Goal: Transaction & Acquisition: Purchase product/service

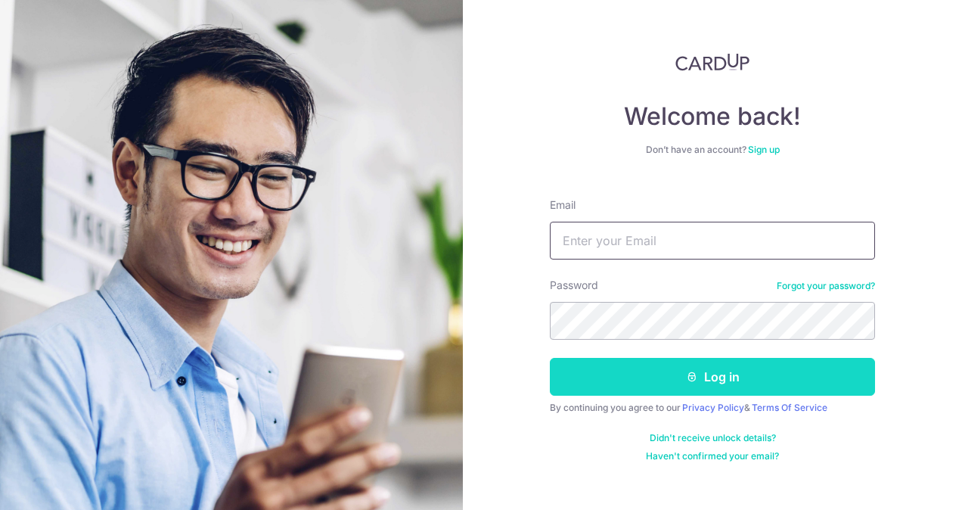
type input "[EMAIL_ADDRESS][DOMAIN_NAME]"
click at [653, 381] on button "Log in" at bounding box center [712, 377] width 325 height 38
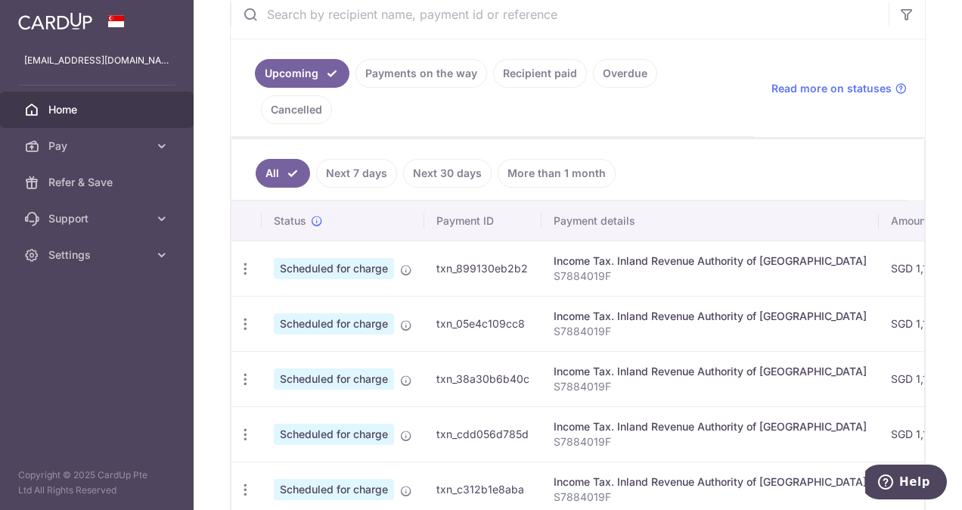
scroll to position [349, 0]
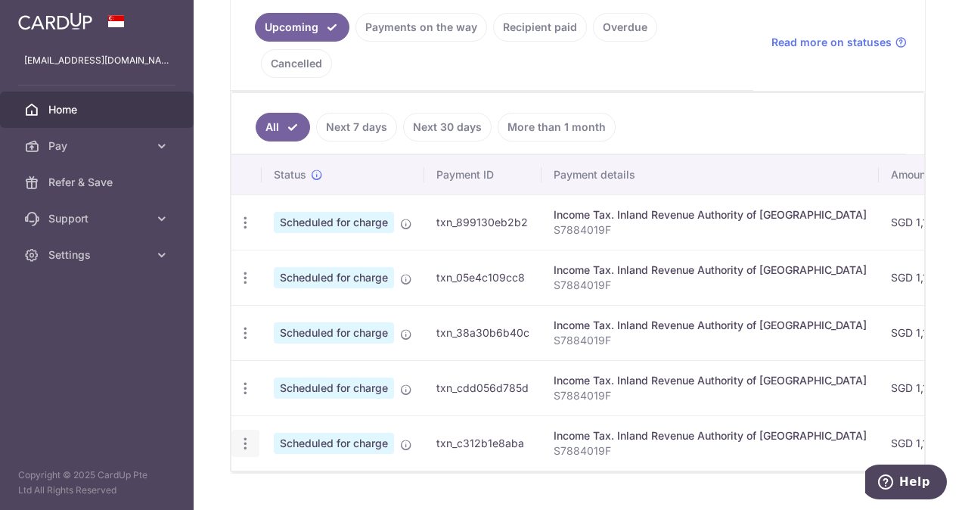
click at [246, 436] on icon "button" at bounding box center [246, 444] width 16 height 16
click at [567, 437] on div "Status Payment ID Payment details Amount CardUp fee Total amt. Charge date Due …" at bounding box center [578, 356] width 693 height 402
click at [433, 113] on link "Next 30 days" at bounding box center [447, 127] width 89 height 29
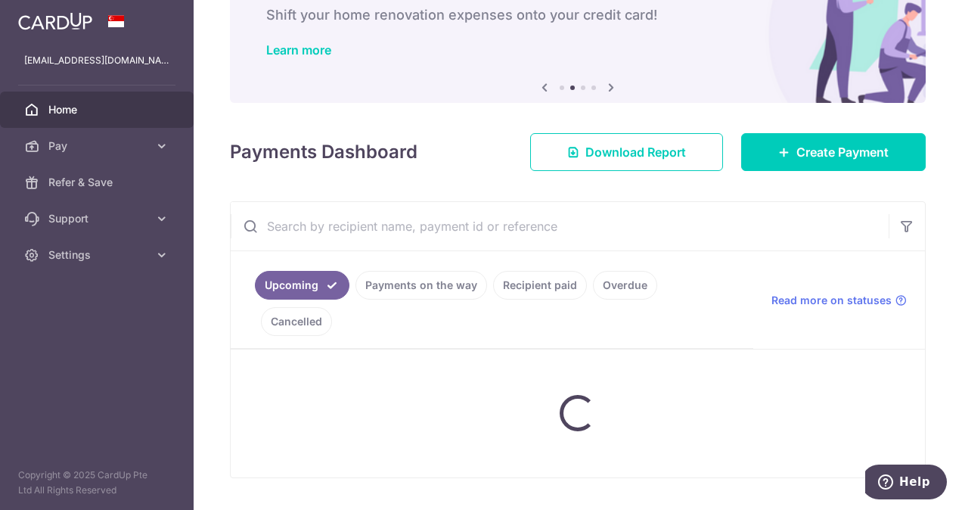
scroll to position [129, 0]
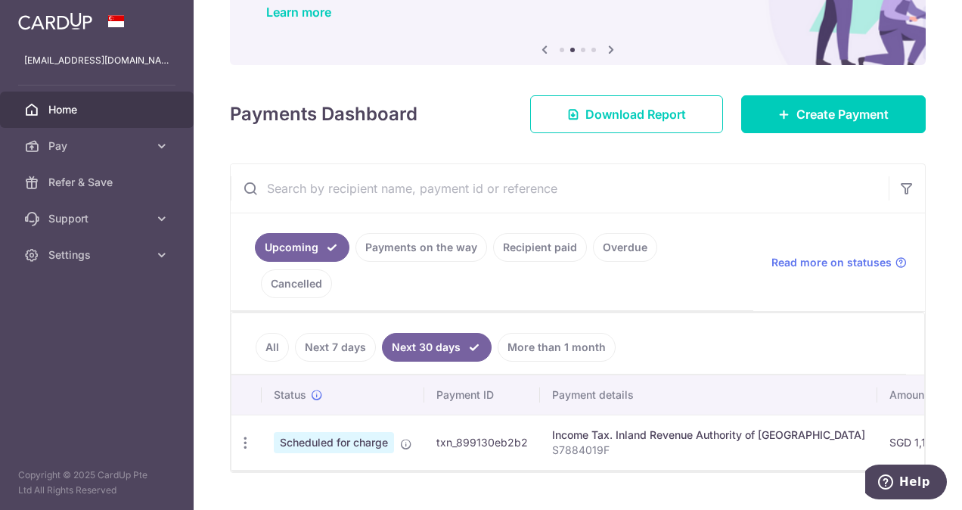
click at [554, 333] on link "More than 1 month" at bounding box center [557, 347] width 118 height 29
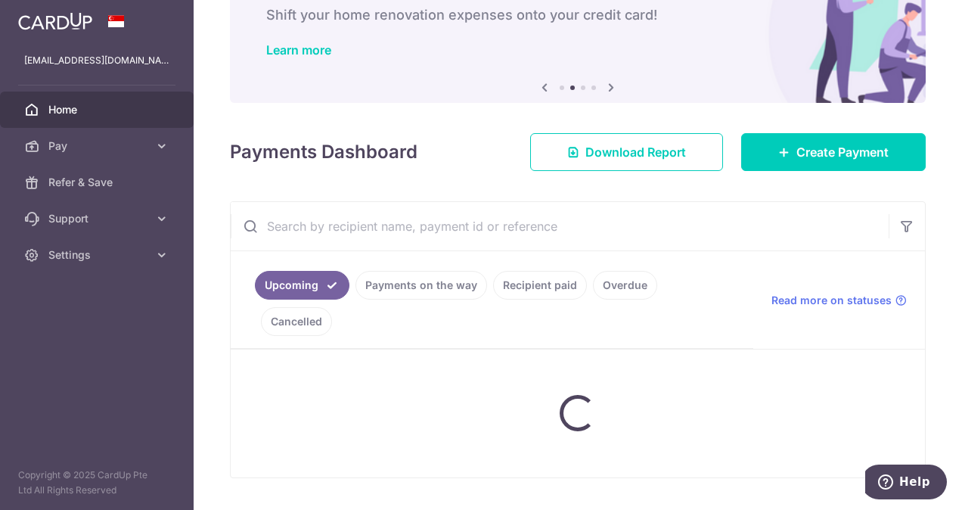
scroll to position [294, 0]
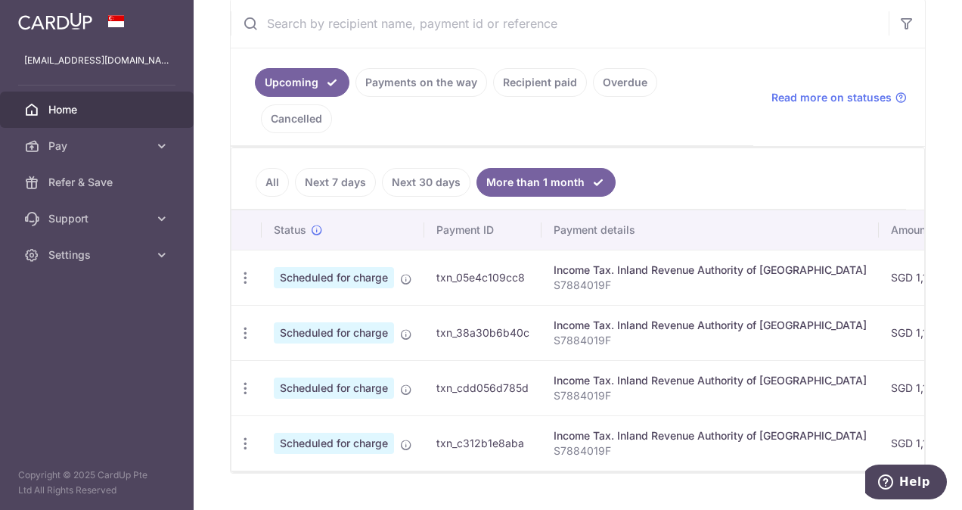
click at [409, 84] on link "Payments on the way" at bounding box center [422, 82] width 132 height 29
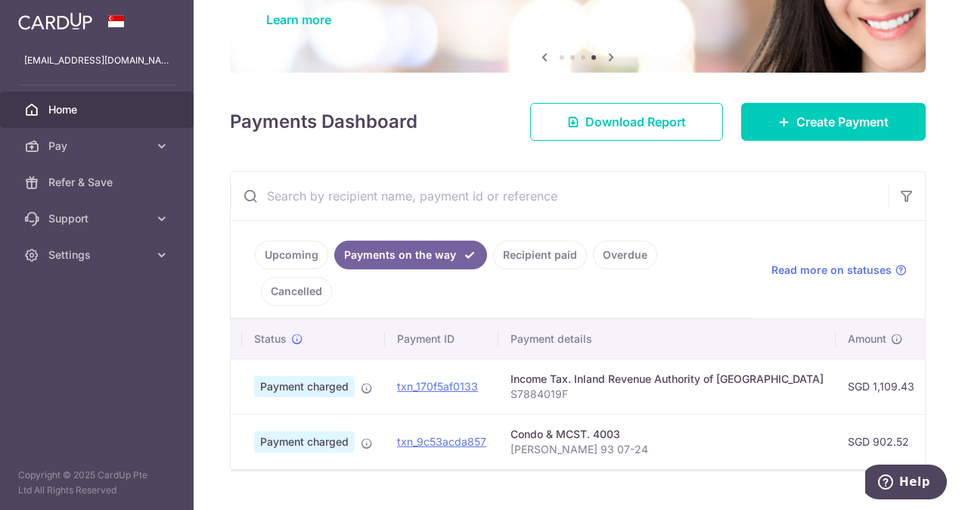
scroll to position [0, 0]
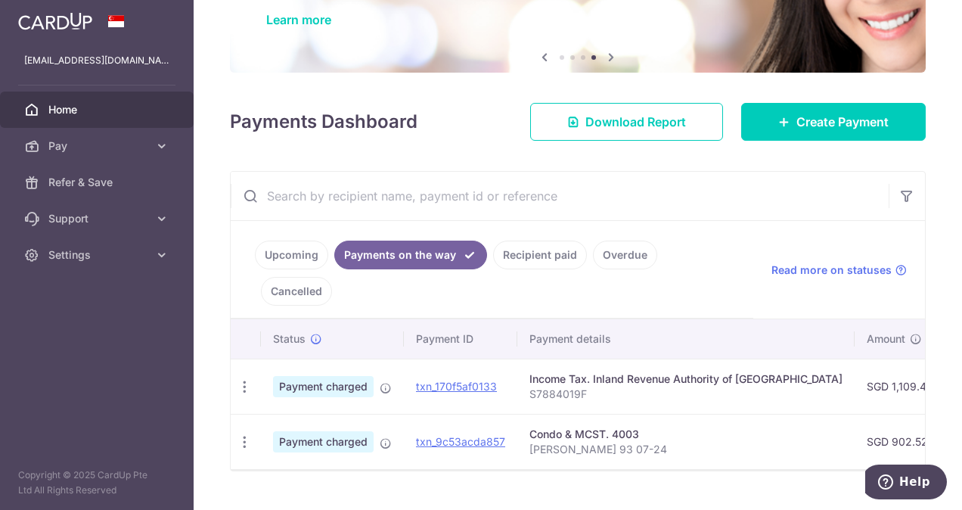
click at [285, 256] on link "Upcoming" at bounding box center [291, 255] width 73 height 29
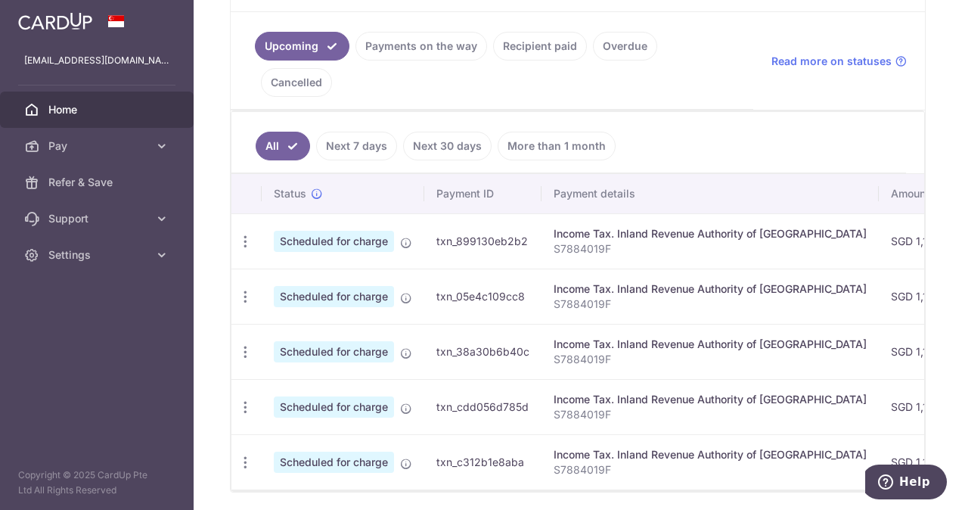
scroll to position [348, 0]
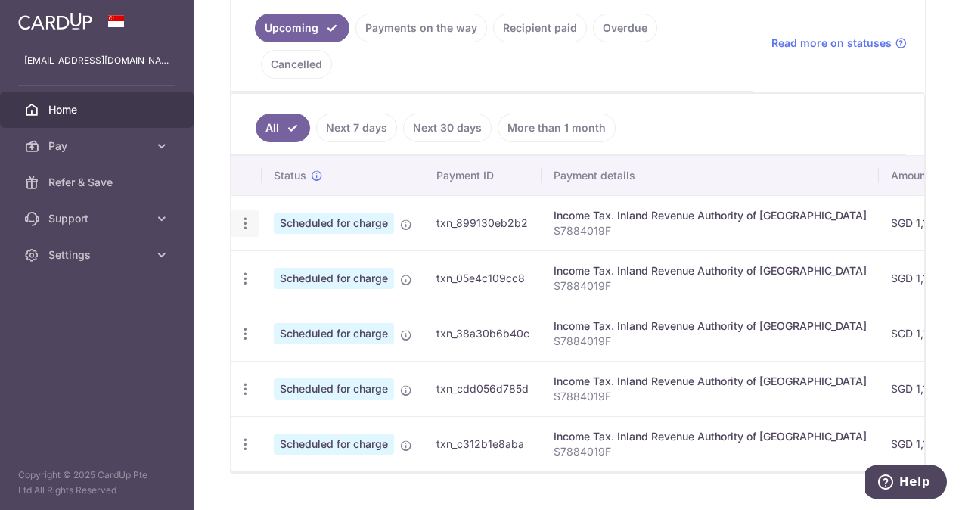
click at [245, 216] on icon "button" at bounding box center [246, 224] width 16 height 16
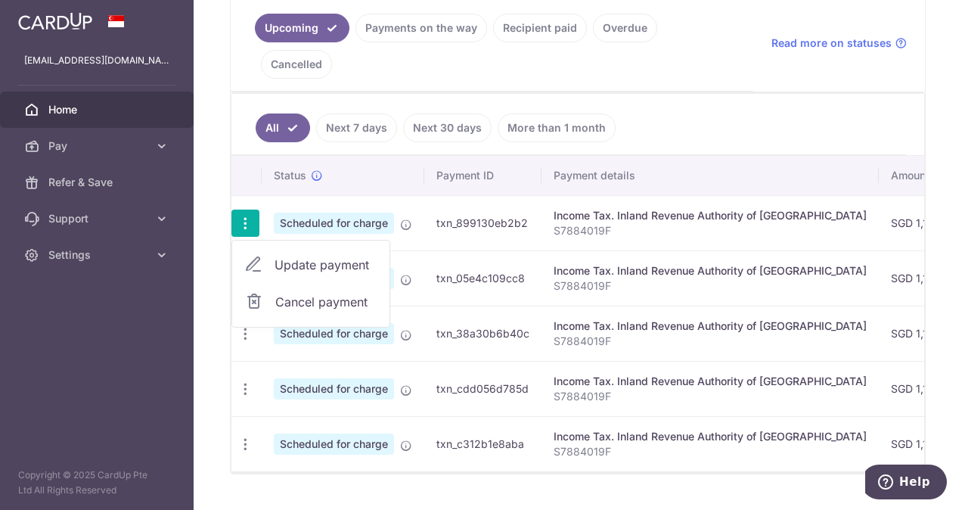
click at [301, 293] on span "Cancel payment" at bounding box center [325, 302] width 101 height 18
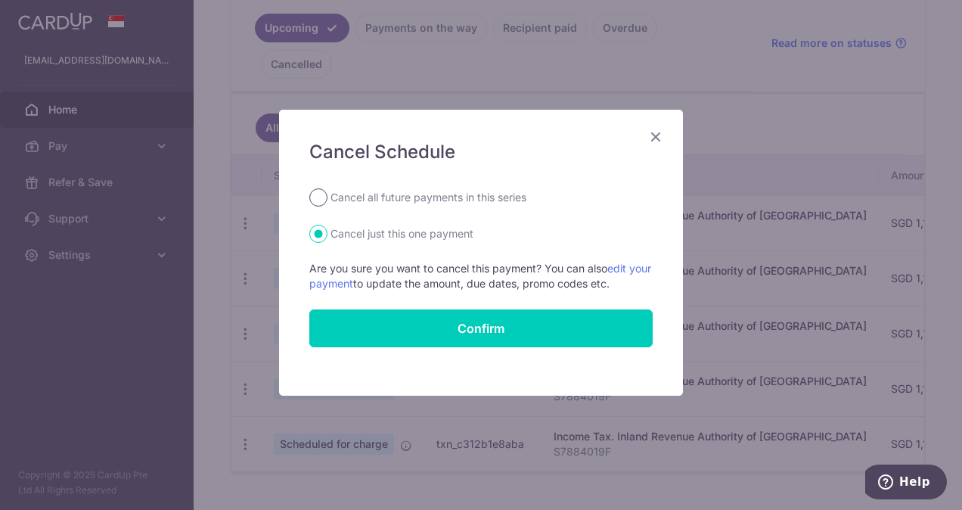
click at [320, 201] on input "Cancel all future payments in this series" at bounding box center [318, 197] width 18 height 18
radio input "true"
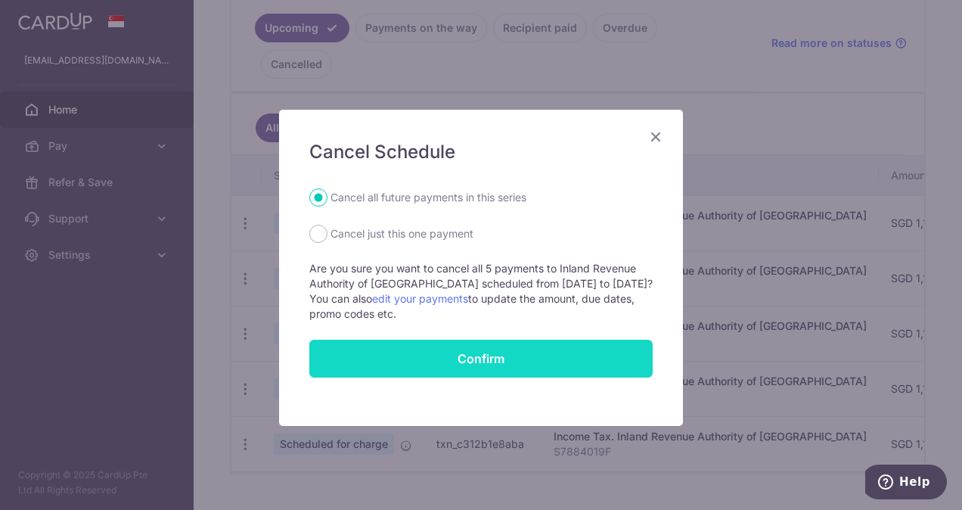
click at [466, 351] on button "Confirm" at bounding box center [480, 359] width 343 height 38
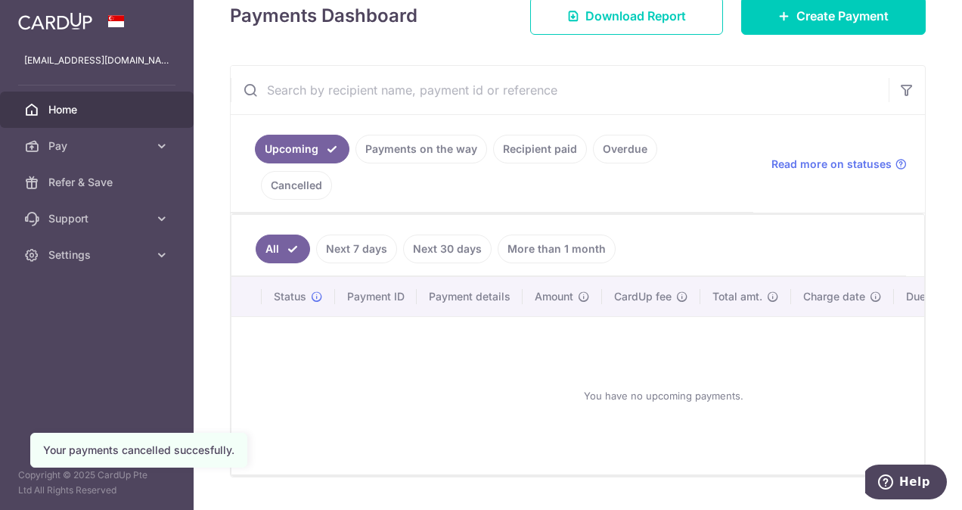
scroll to position [151, 0]
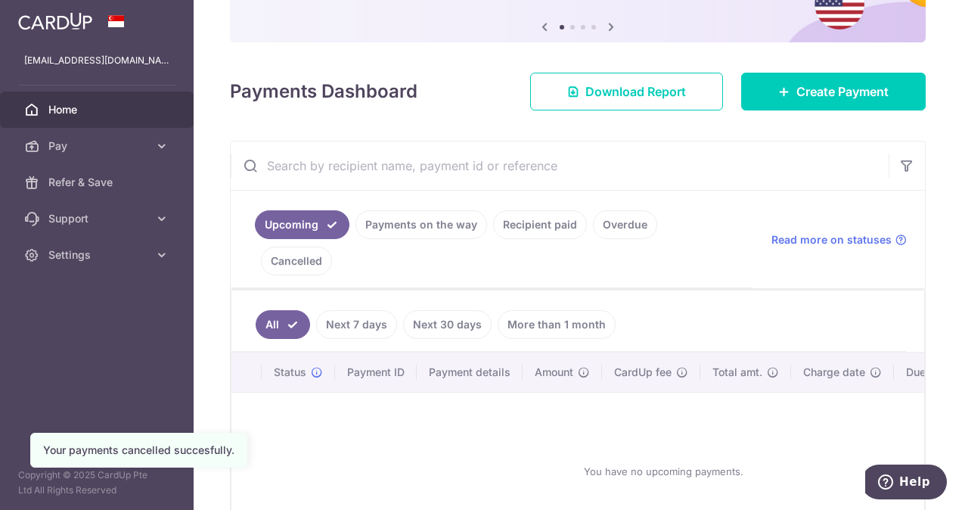
click at [440, 220] on link "Payments on the way" at bounding box center [422, 224] width 132 height 29
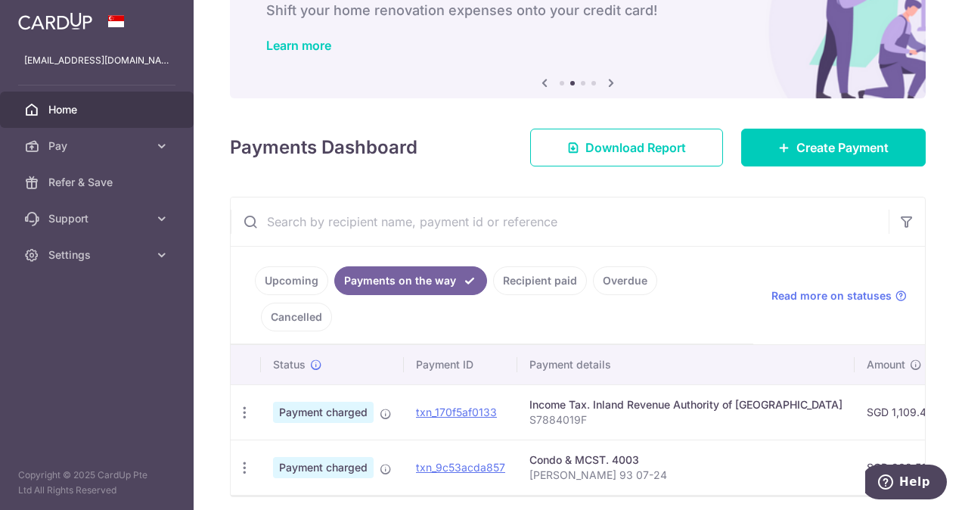
scroll to position [121, 0]
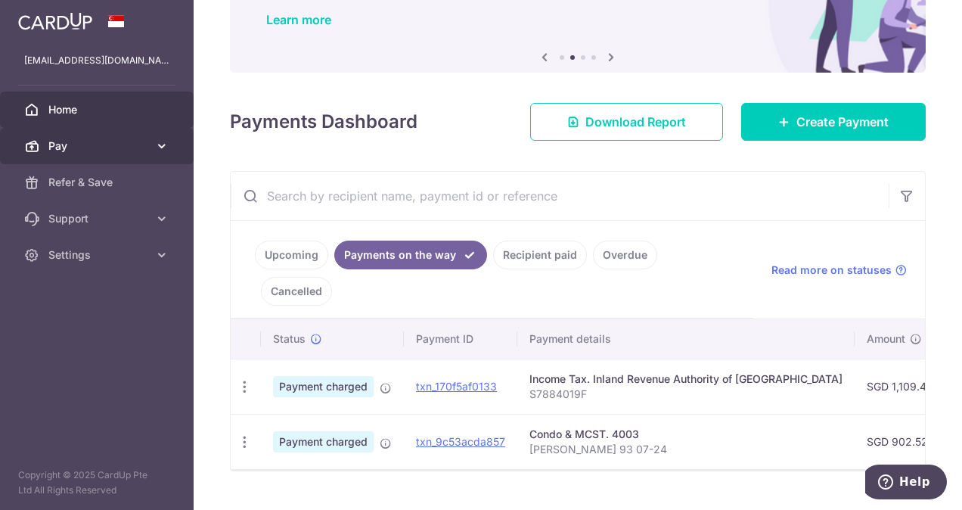
click at [73, 148] on span "Pay" at bounding box center [98, 145] width 100 height 15
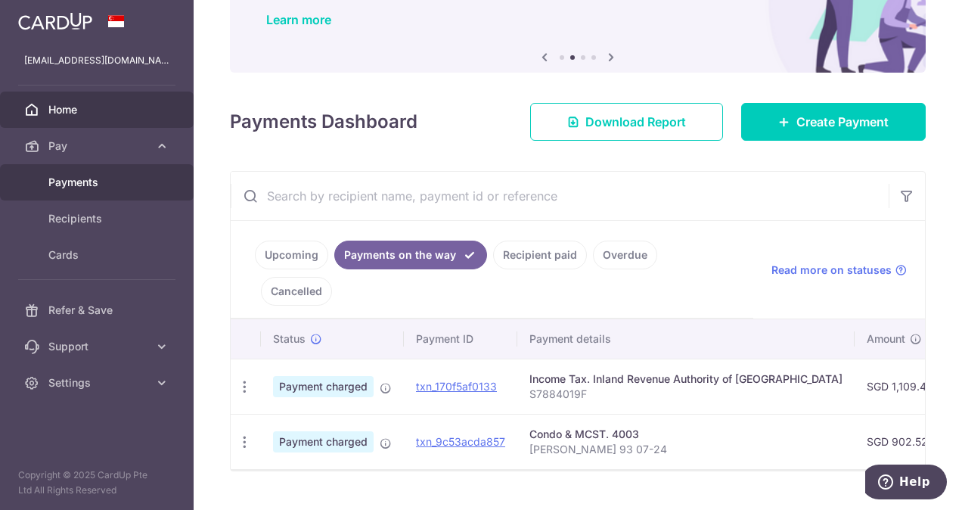
click at [82, 179] on span "Payments" at bounding box center [98, 182] width 100 height 15
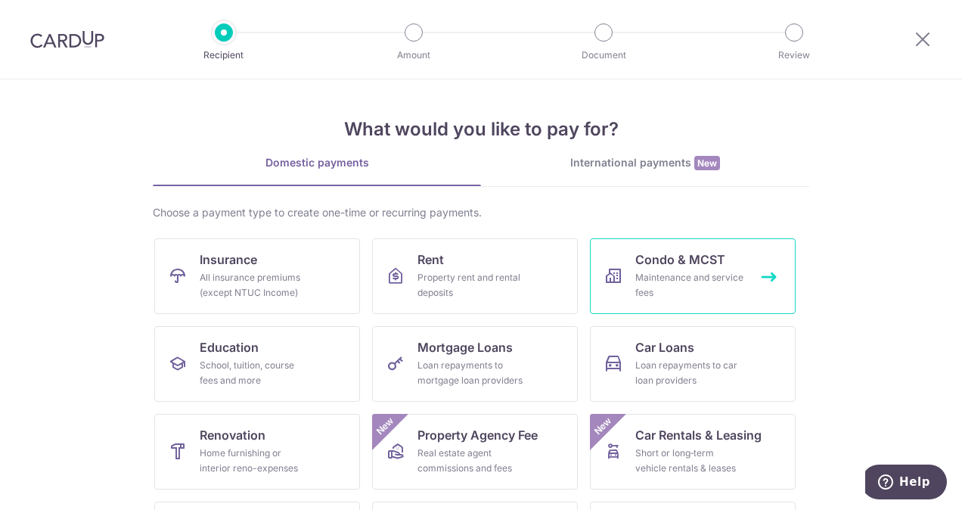
click at [673, 274] on div "Maintenance and service fees" at bounding box center [690, 285] width 109 height 30
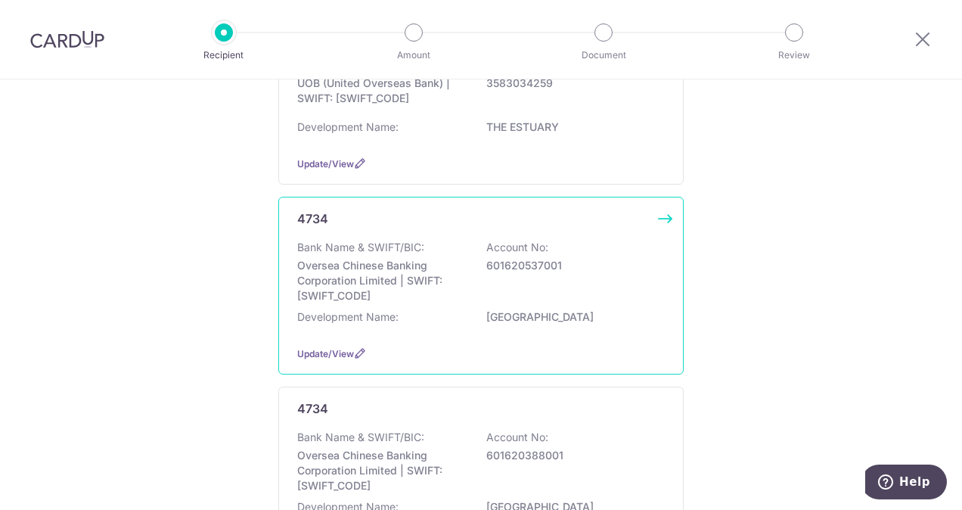
scroll to position [303, 0]
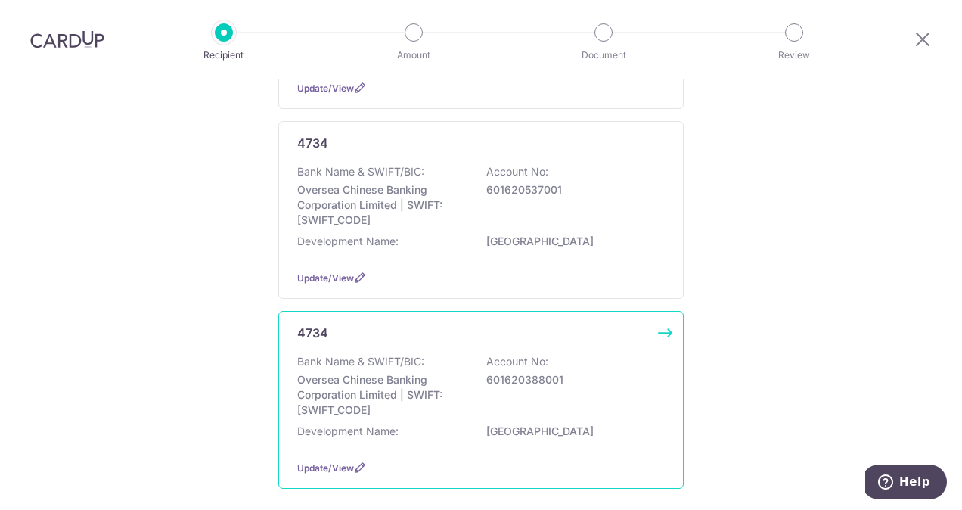
click at [533, 393] on div "Bank Name & SWIFT/BIC: Oversea Chinese Banking Corporation Limited | SWIFT: [SW…" at bounding box center [481, 386] width 368 height 64
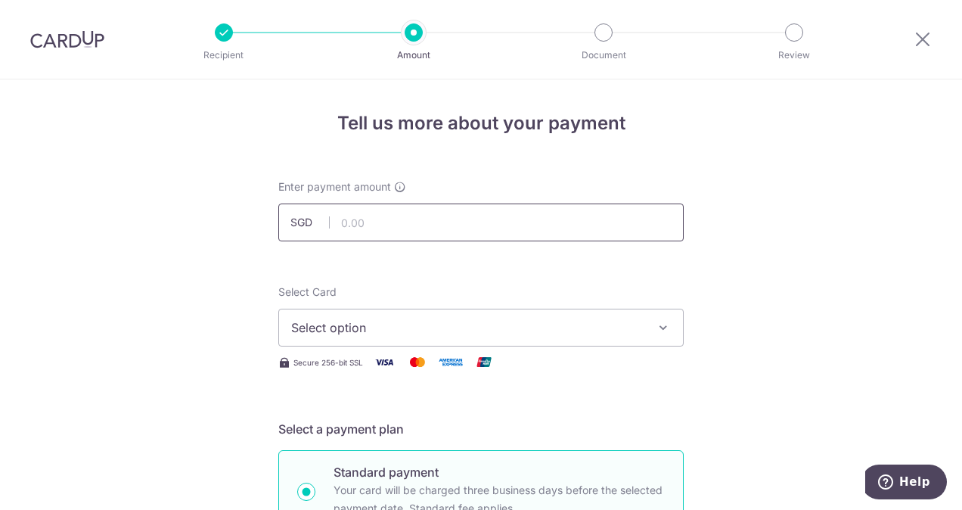
click at [360, 225] on input "text" at bounding box center [481, 223] width 406 height 38
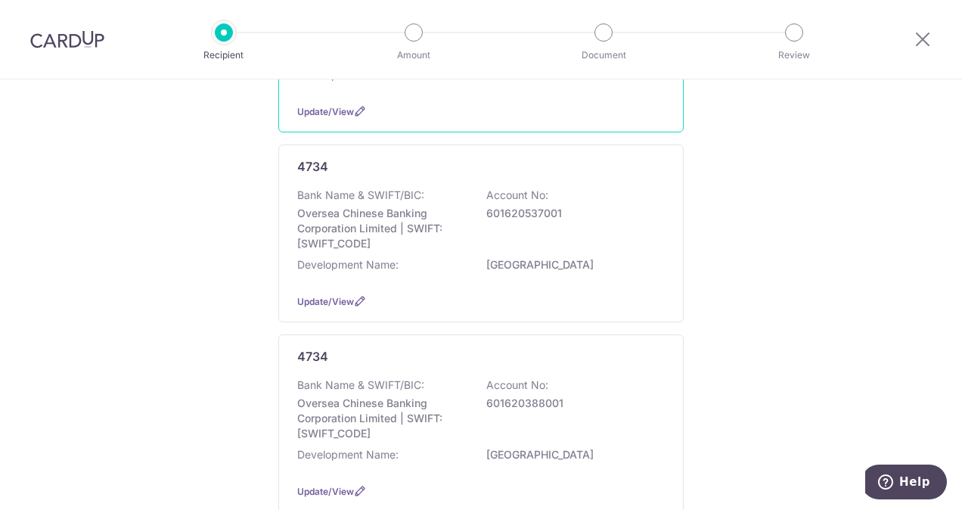
scroll to position [303, 0]
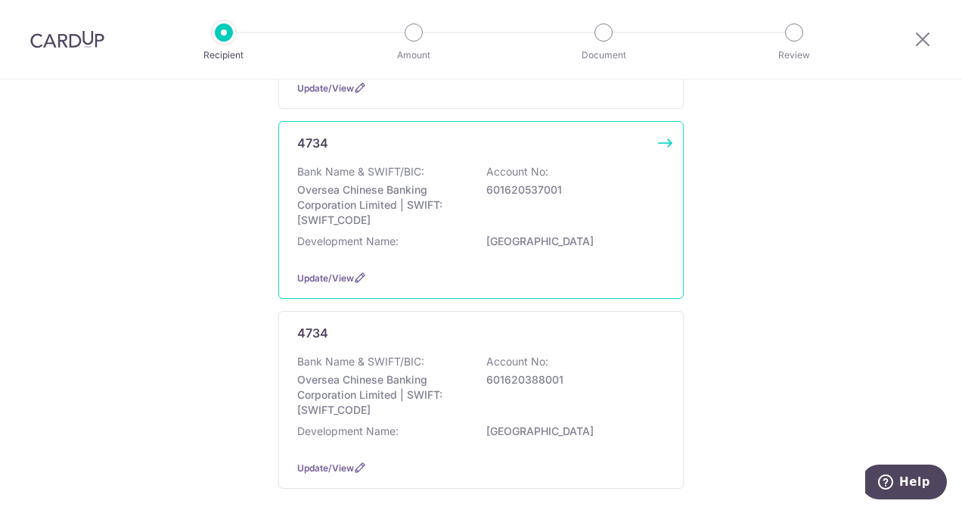
click at [443, 219] on p "Oversea Chinese Banking Corporation Limited | SWIFT: [SWIFT_CODE]" at bounding box center [381, 204] width 169 height 45
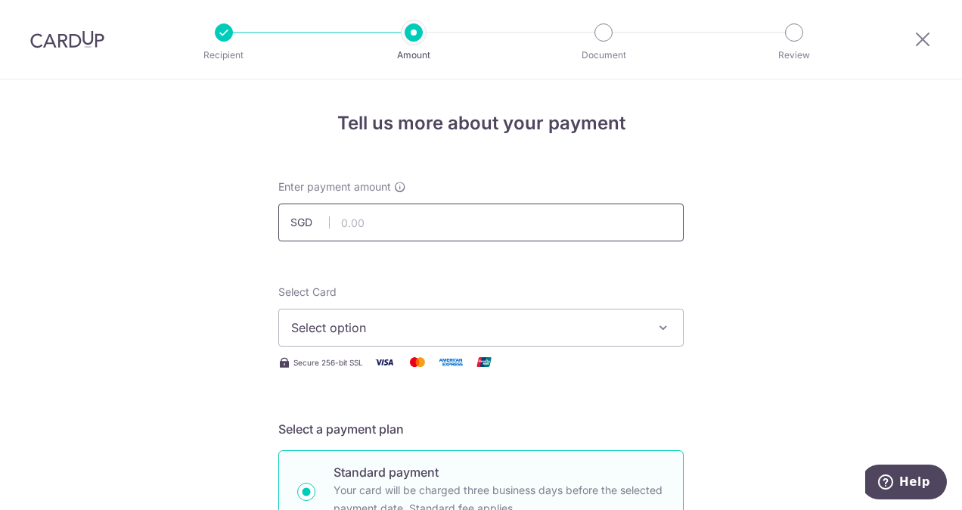
click at [397, 218] on input "text" at bounding box center [481, 223] width 406 height 38
type input "1,140.58"
click at [478, 330] on span "Select option" at bounding box center [467, 328] width 353 height 18
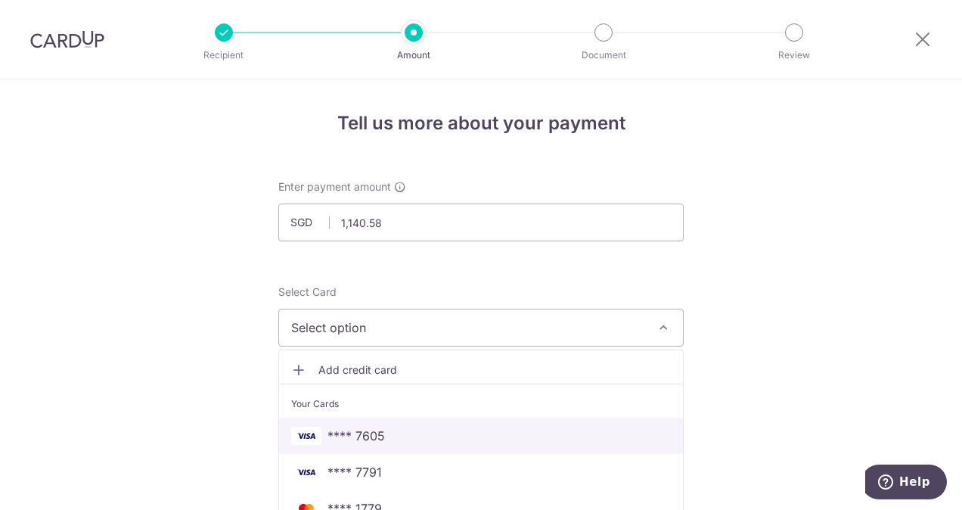
click at [397, 437] on span "**** 7605" at bounding box center [481, 436] width 380 height 18
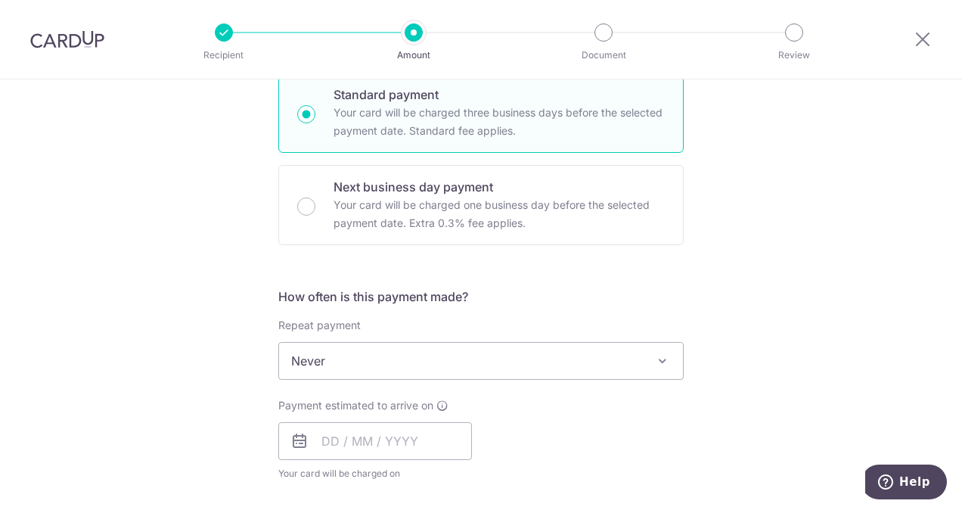
scroll to position [378, 0]
click at [328, 442] on input "text" at bounding box center [375, 440] width 194 height 38
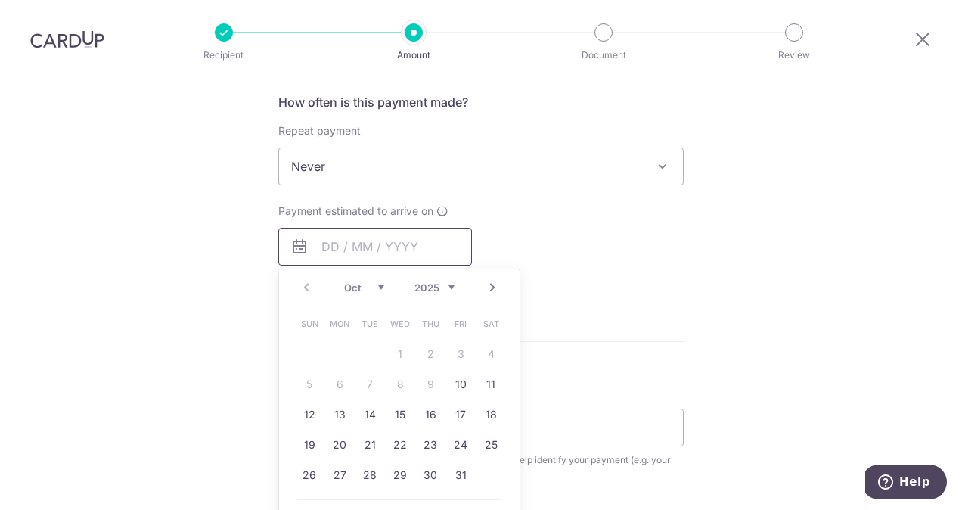
scroll to position [605, 0]
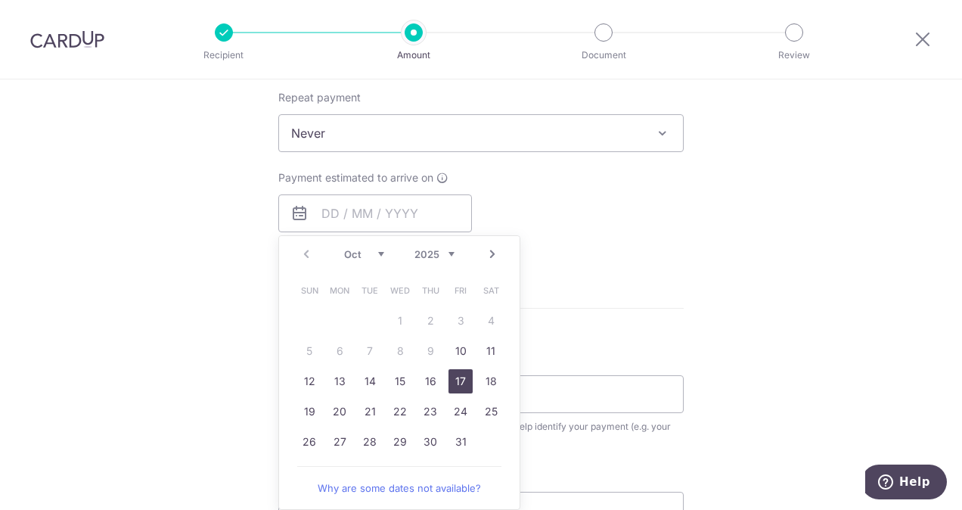
click at [449, 380] on link "17" at bounding box center [461, 381] width 24 height 24
type input "17/10/2025"
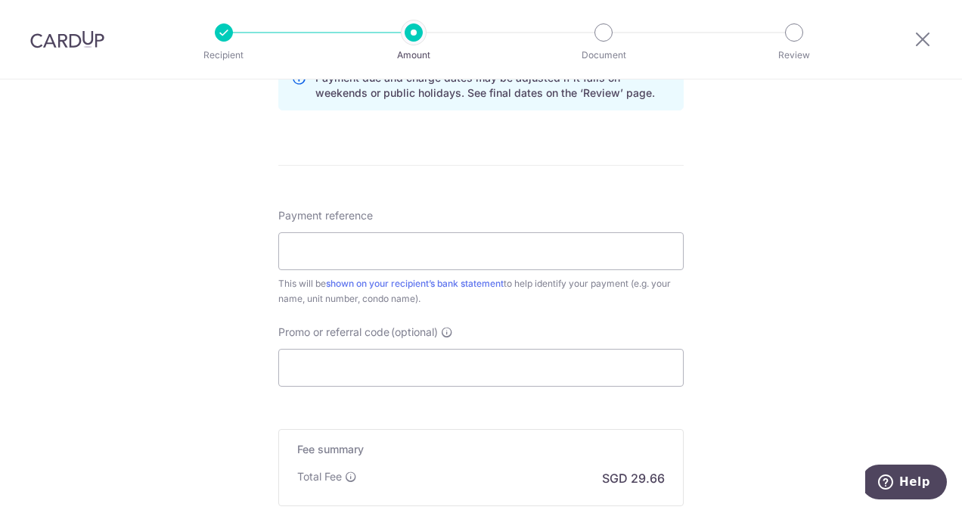
scroll to position [832, 0]
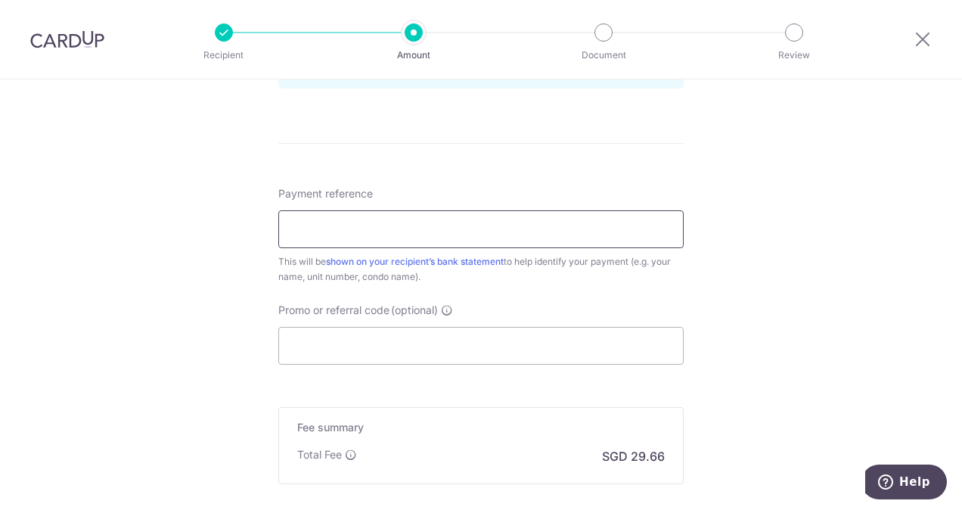
click at [390, 230] on input "Payment reference" at bounding box center [481, 229] width 406 height 38
type input "[PERSON_NAME] Sim 29 10-61"
click at [398, 353] on input "Promo or referral code (optional)" at bounding box center [481, 346] width 406 height 38
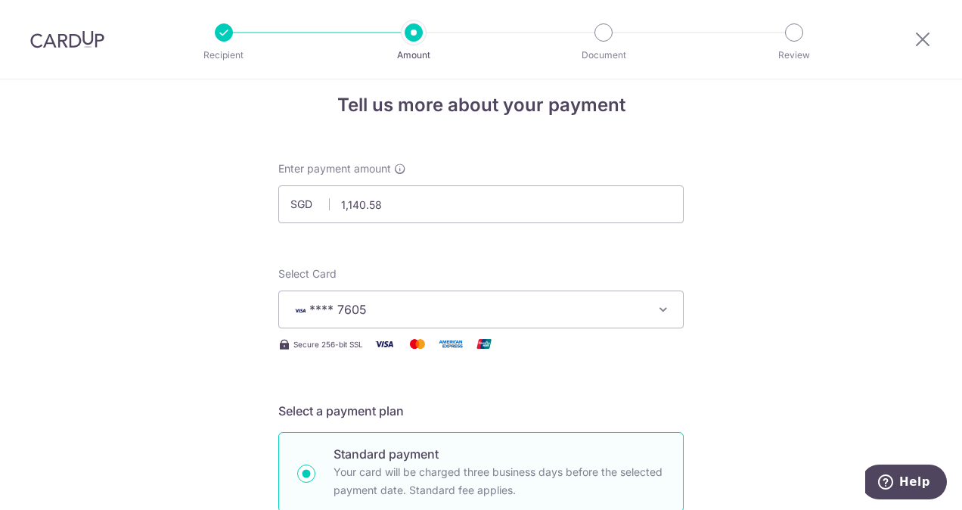
scroll to position [0, 0]
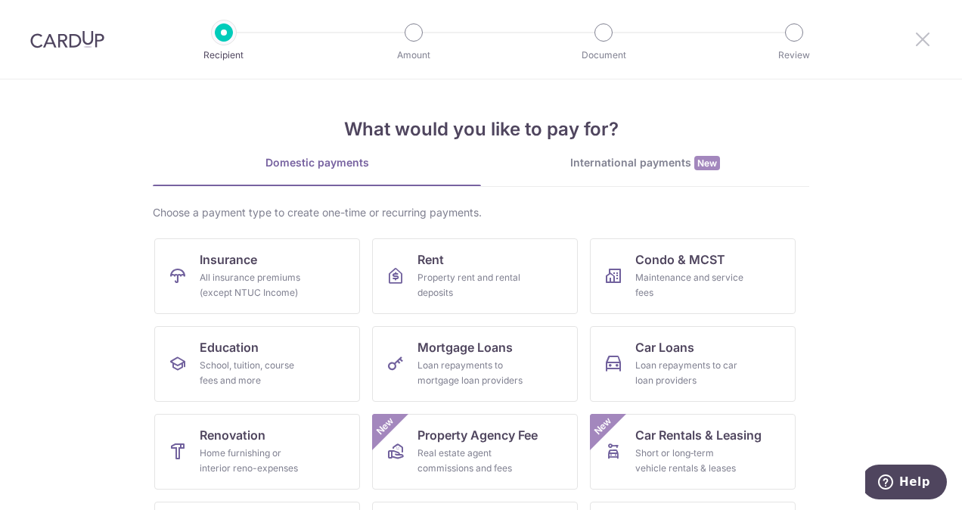
click at [919, 39] on icon at bounding box center [923, 39] width 18 height 19
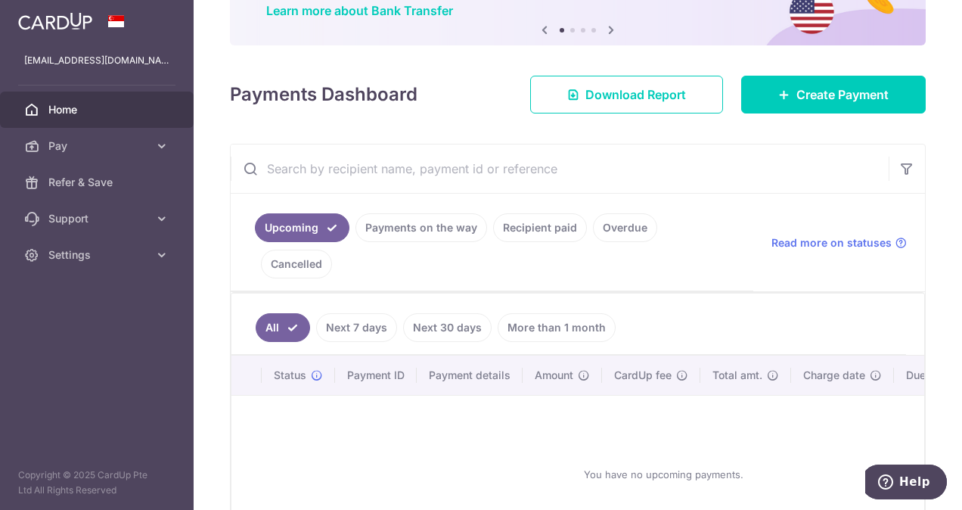
scroll to position [151, 0]
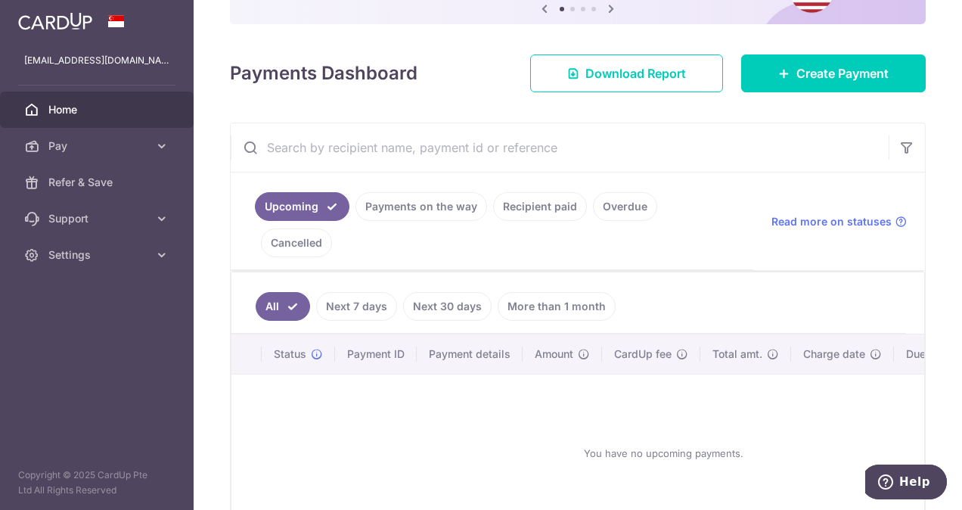
click at [424, 204] on link "Payments on the way" at bounding box center [422, 206] width 132 height 29
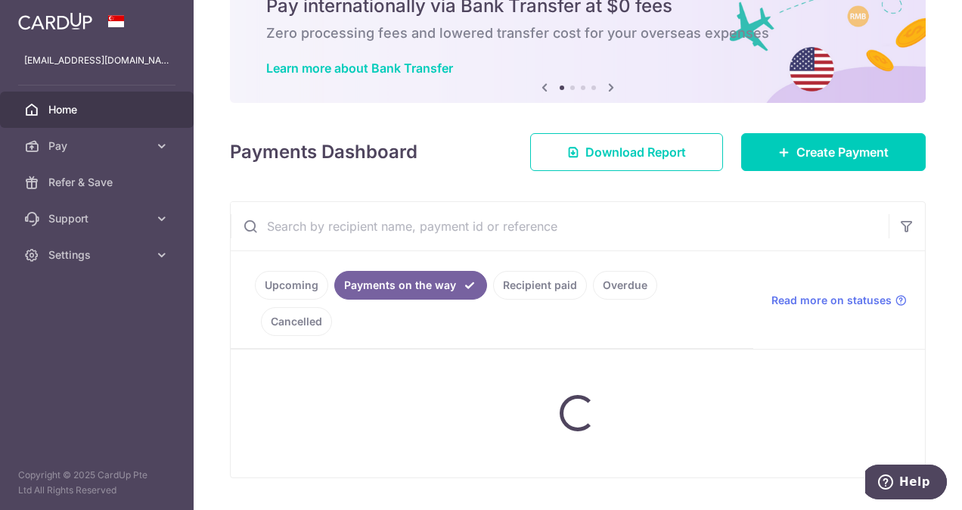
scroll to position [103, 0]
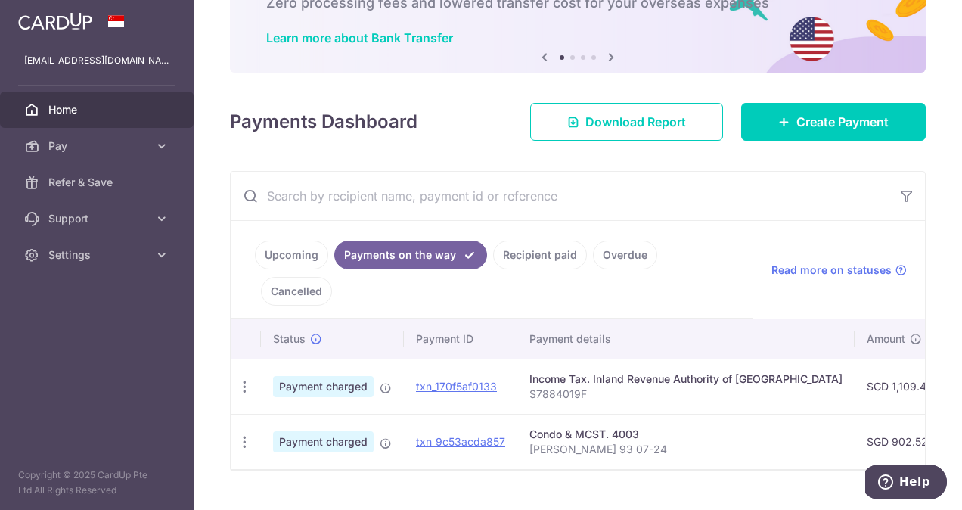
click at [539, 253] on link "Recipient paid" at bounding box center [540, 255] width 94 height 29
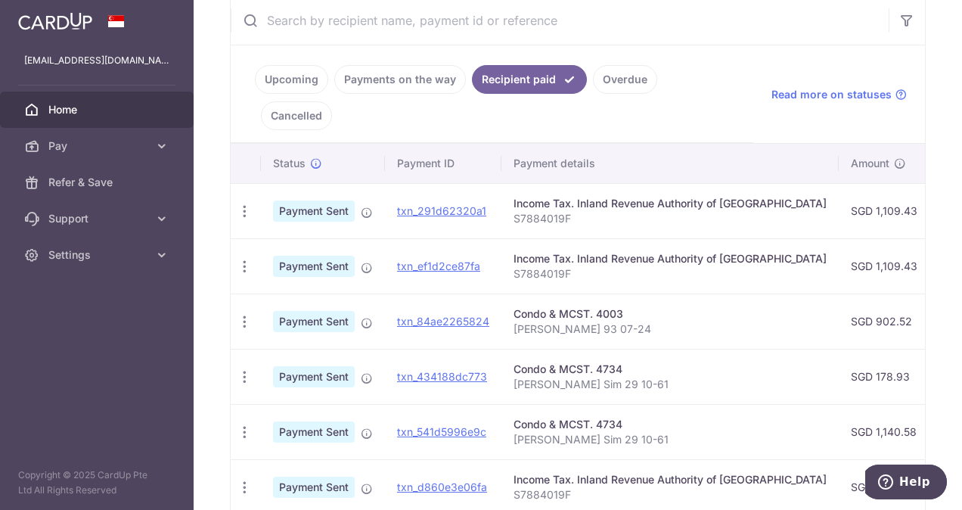
scroll to position [303, 0]
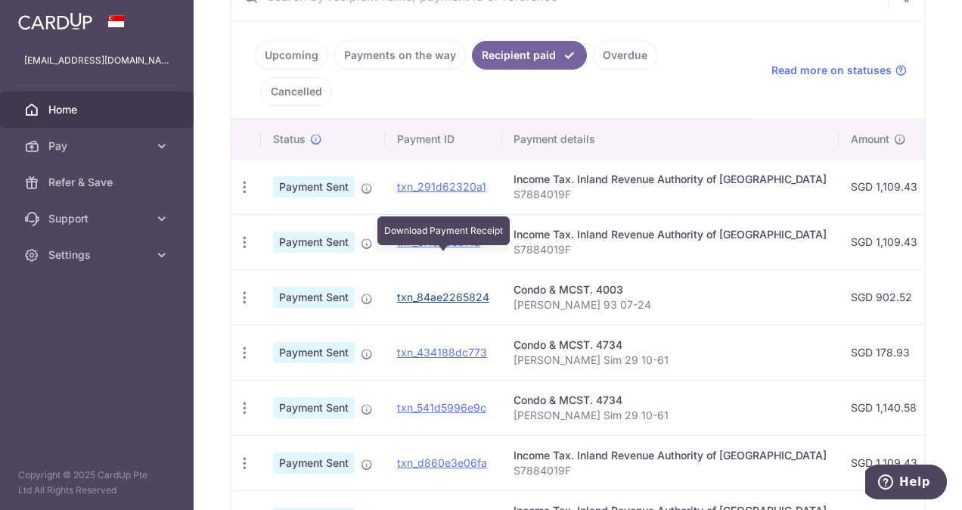
click at [416, 291] on link "txn_84ae2265824" at bounding box center [443, 297] width 92 height 13
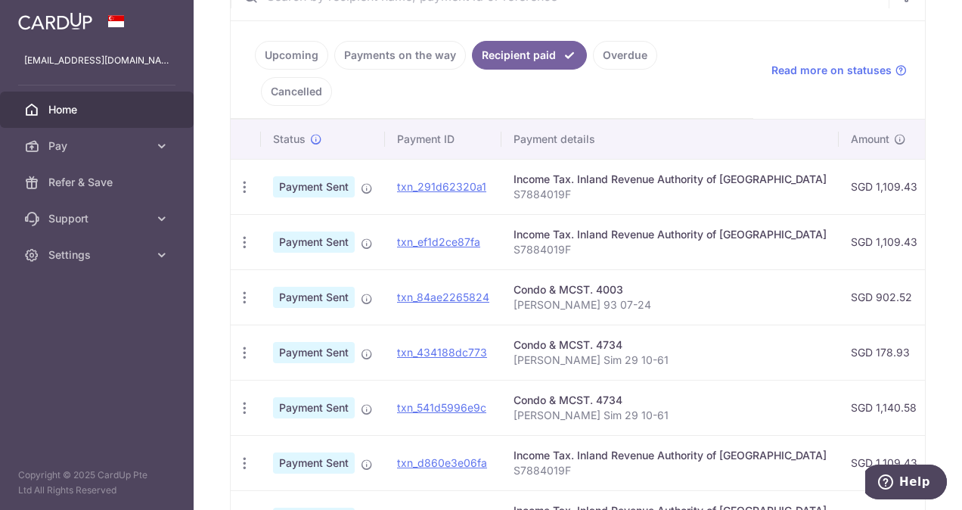
click at [340, 287] on span "Payment Sent" at bounding box center [314, 297] width 82 height 21
click at [244, 290] on icon "button" at bounding box center [245, 298] width 16 height 16
click at [294, 331] on span "PDF Receipt" at bounding box center [325, 338] width 103 height 15
